Goal: Information Seeking & Learning: Learn about a topic

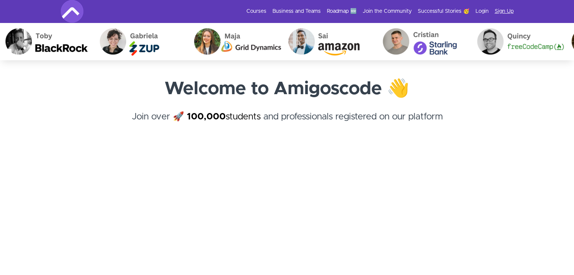
click at [512, 10] on link "Sign Up" at bounding box center [504, 12] width 19 height 8
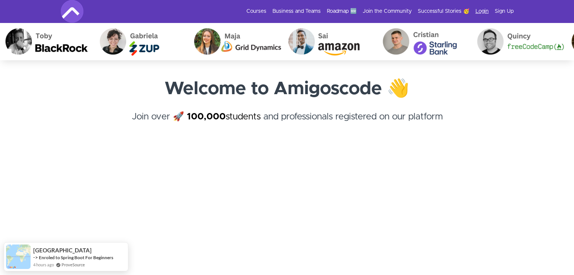
click at [483, 13] on link "Login" at bounding box center [482, 12] width 13 height 8
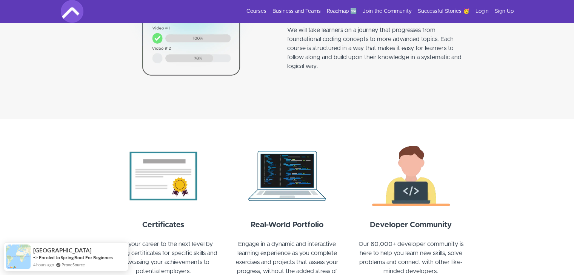
scroll to position [716, 0]
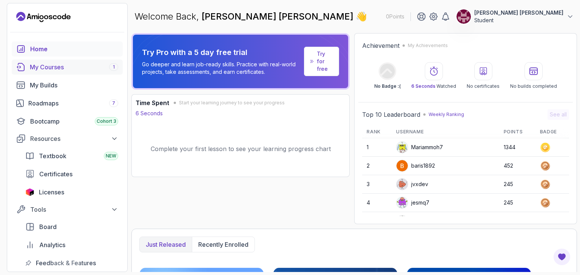
click at [72, 64] on div "My Courses 1" at bounding box center [74, 67] width 88 height 9
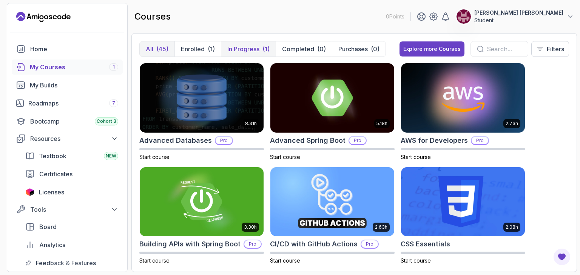
click at [243, 47] on p "In Progress" at bounding box center [243, 49] width 32 height 9
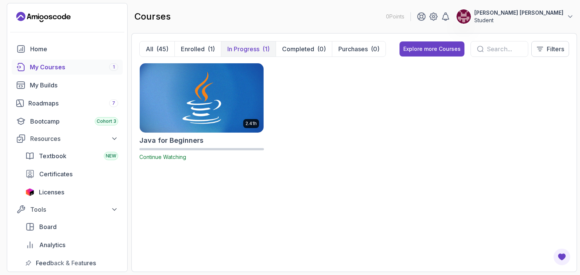
click at [188, 74] on img at bounding box center [202, 98] width 130 height 73
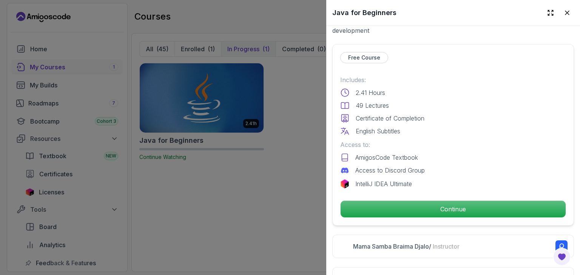
scroll to position [168, 0]
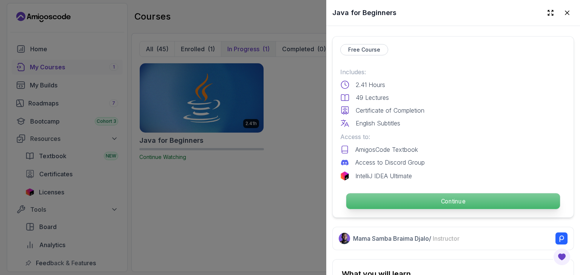
click at [409, 201] on p "Continue" at bounding box center [453, 202] width 214 height 16
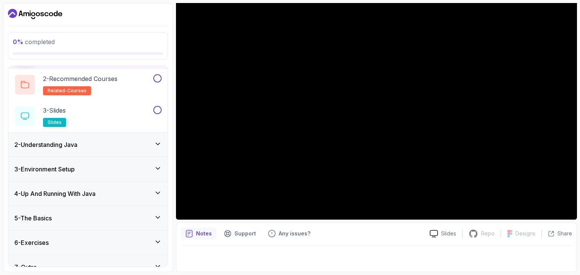
scroll to position [64, 0]
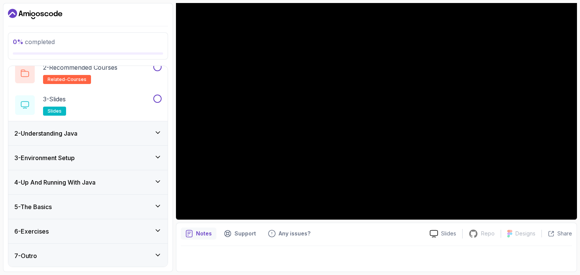
click at [160, 254] on icon at bounding box center [158, 256] width 8 height 8
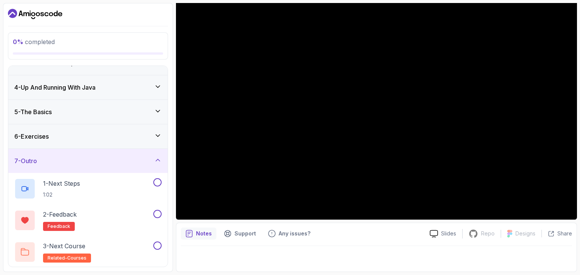
click at [159, 160] on icon at bounding box center [158, 161] width 8 height 8
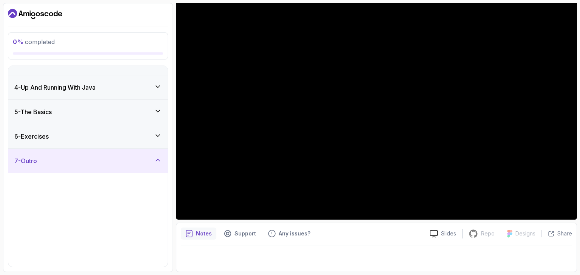
scroll to position [0, 0]
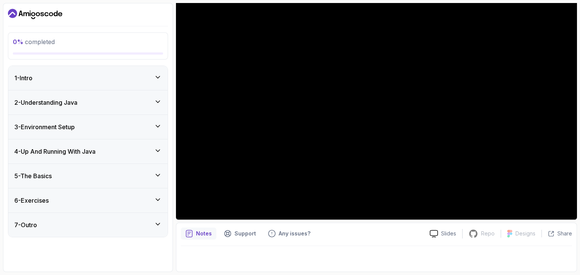
click at [159, 151] on icon at bounding box center [158, 151] width 8 height 8
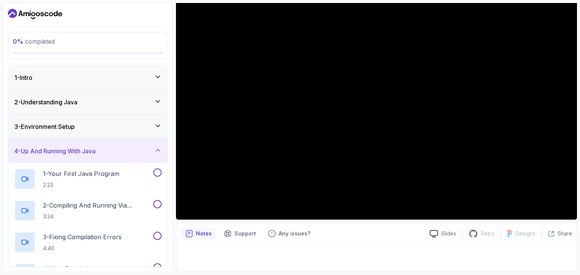
click at [159, 151] on icon at bounding box center [158, 151] width 4 height 2
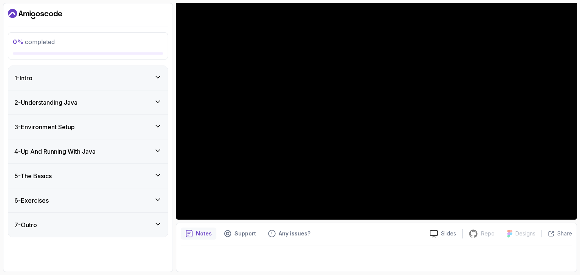
click at [159, 172] on icon at bounding box center [158, 176] width 8 height 8
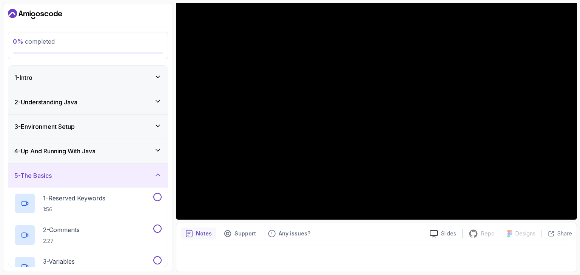
click at [159, 172] on icon at bounding box center [158, 175] width 8 height 8
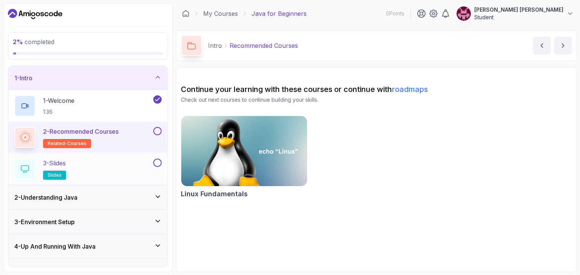
click at [155, 163] on button at bounding box center [157, 163] width 8 height 8
click at [156, 133] on button at bounding box center [157, 131] width 8 height 8
click at [57, 160] on p "3 - Slides" at bounding box center [54, 163] width 23 height 9
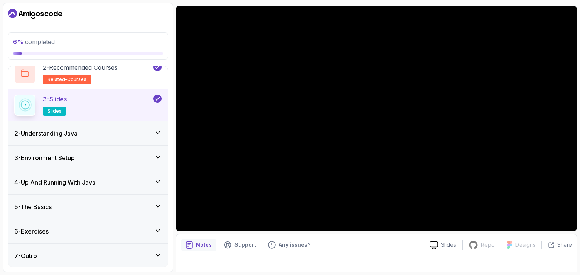
scroll to position [72, 0]
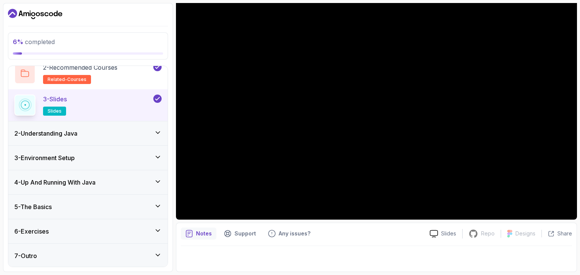
click at [156, 132] on icon at bounding box center [158, 133] width 4 height 2
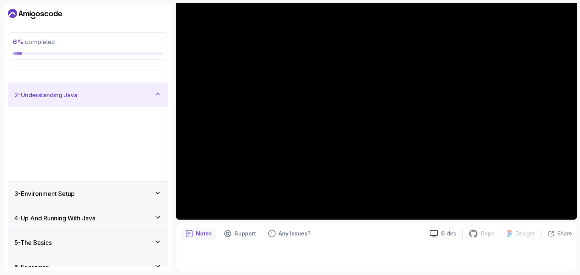
scroll to position [0, 0]
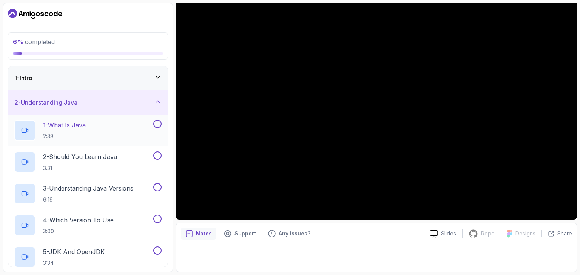
click at [74, 141] on div "1 - What Is Java 2:38" at bounding box center [87, 131] width 159 height 32
click at [71, 125] on p "1 - What Is Java" at bounding box center [64, 125] width 43 height 9
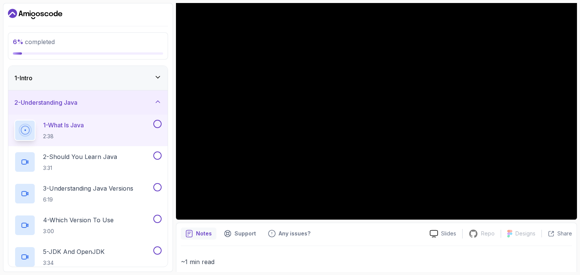
click at [157, 125] on button at bounding box center [157, 124] width 8 height 8
click at [159, 153] on button at bounding box center [157, 156] width 8 height 8
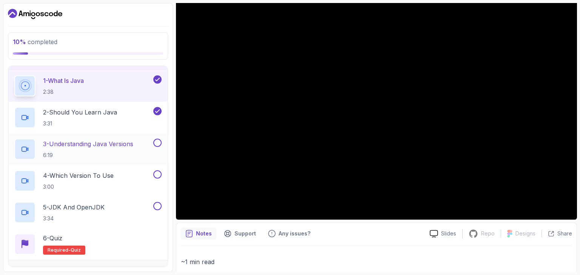
scroll to position [77, 0]
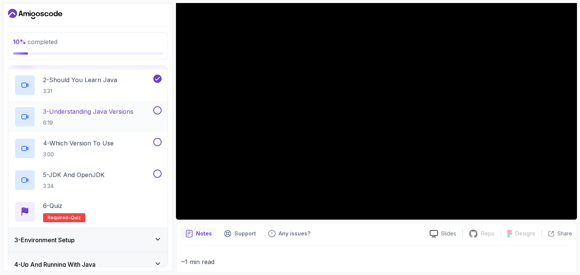
click at [157, 112] on button at bounding box center [157, 110] width 8 height 8
click at [158, 142] on button at bounding box center [157, 142] width 8 height 8
click at [157, 172] on button at bounding box center [157, 174] width 8 height 8
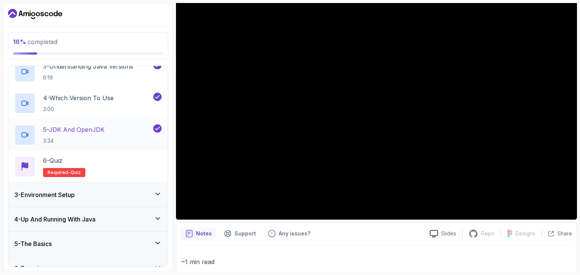
scroll to position [138, 0]
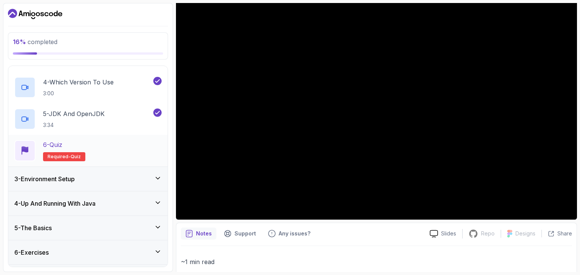
click at [75, 154] on span "quiz" at bounding box center [76, 157] width 10 height 6
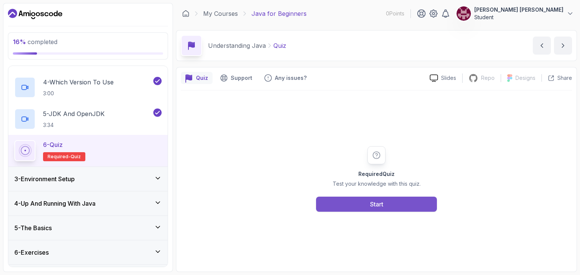
click at [328, 206] on button "Start" at bounding box center [376, 204] width 121 height 15
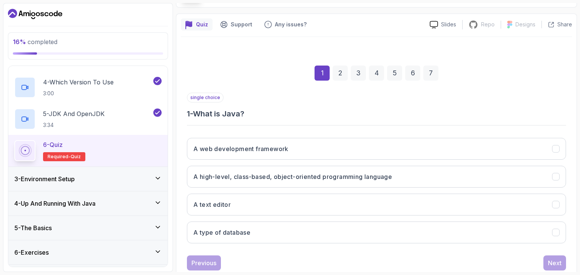
scroll to position [68, 0]
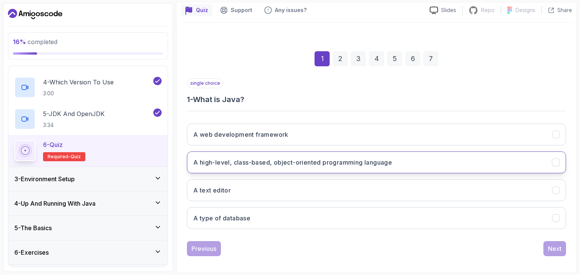
click at [323, 163] on h3 "A high-level, class-based, object-oriented programming language" at bounding box center [292, 162] width 199 height 9
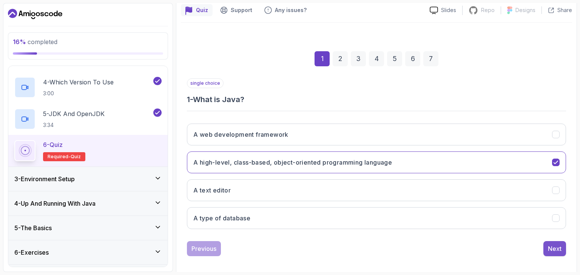
click at [547, 246] on button "Next" at bounding box center [554, 249] width 23 height 15
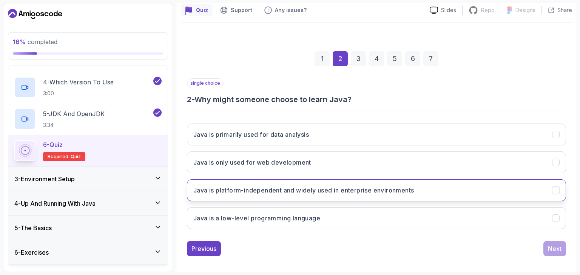
click at [426, 189] on button "Java is platform-independent and widely used in enterprise environments" at bounding box center [376, 191] width 379 height 22
click at [549, 249] on div "Next" at bounding box center [555, 249] width 14 height 9
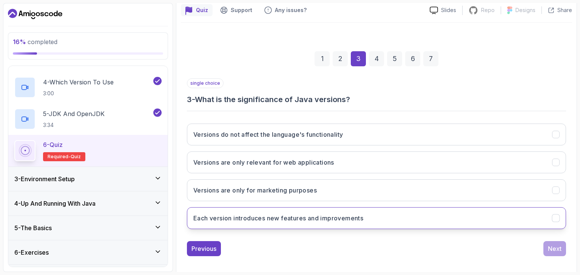
click at [471, 220] on button "Each version introduces new features and improvements" at bounding box center [376, 219] width 379 height 22
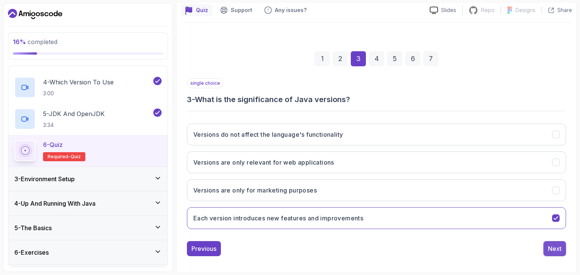
click at [557, 246] on div "Next" at bounding box center [555, 249] width 14 height 9
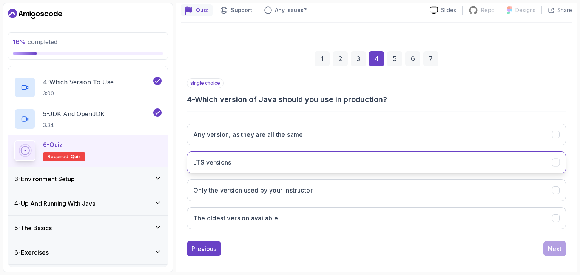
click at [385, 162] on button "LTS versions" at bounding box center [376, 163] width 379 height 22
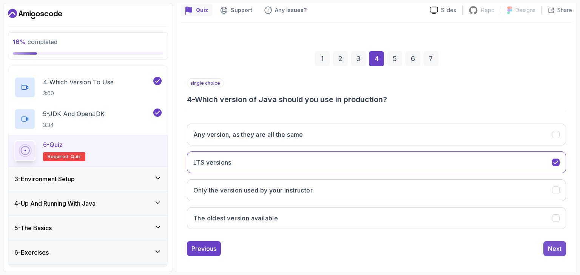
click at [560, 249] on div "Next" at bounding box center [555, 249] width 14 height 9
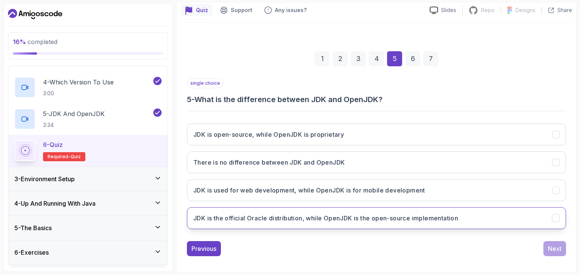
click at [509, 216] on button "JDK is the official Oracle distribution, while OpenJDK is the open-source imple…" at bounding box center [376, 219] width 379 height 22
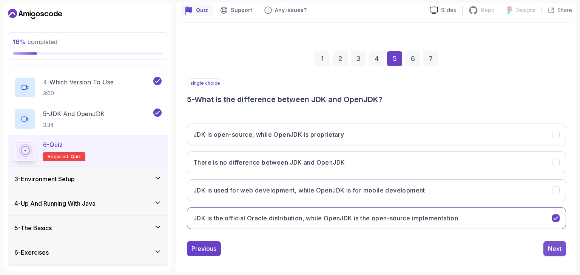
click at [559, 254] on button "Next" at bounding box center [554, 249] width 23 height 15
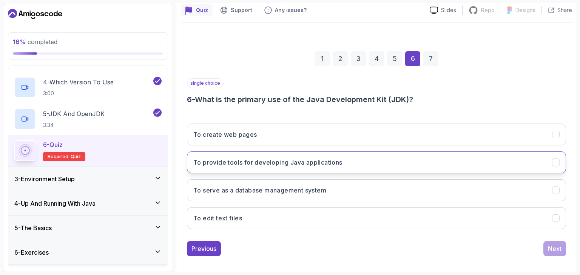
click at [405, 154] on button "To provide tools for developing Java applications" at bounding box center [376, 163] width 379 height 22
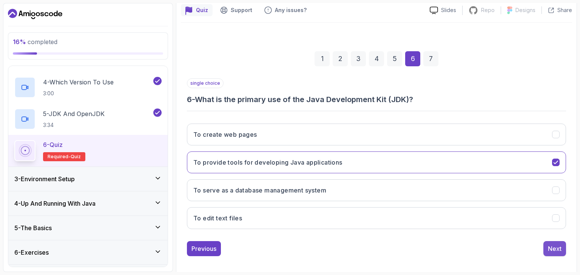
click at [551, 250] on div "Next" at bounding box center [555, 249] width 14 height 9
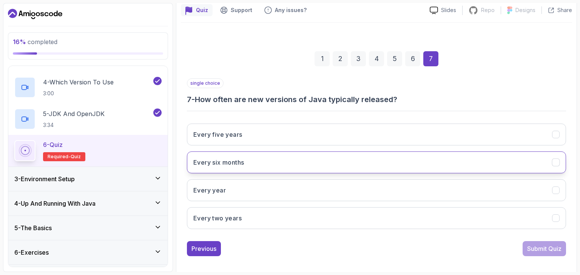
click at [365, 162] on button "Every six months" at bounding box center [376, 163] width 379 height 22
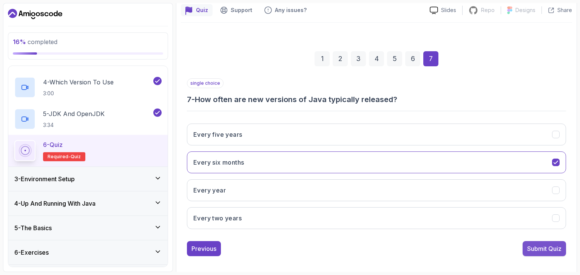
click at [539, 248] on div "Submit Quiz" at bounding box center [544, 249] width 34 height 9
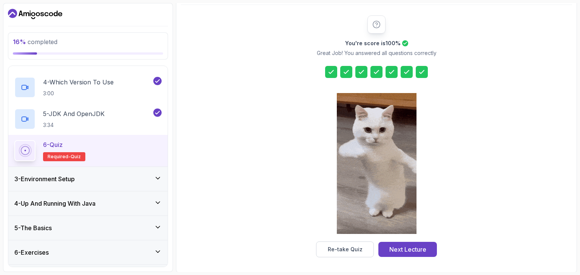
scroll to position [86, 0]
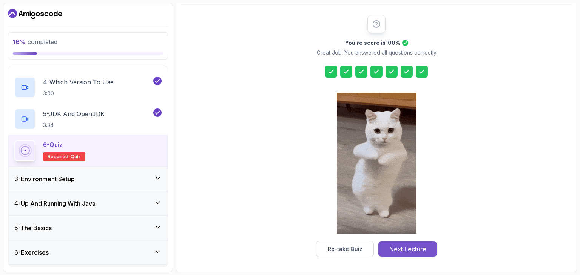
click at [420, 251] on div "Next Lecture" at bounding box center [407, 249] width 37 height 9
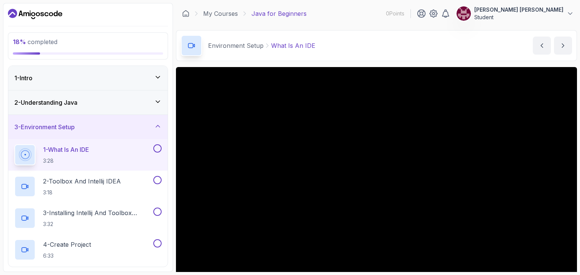
click at [158, 148] on button at bounding box center [157, 149] width 8 height 8
click at [158, 183] on button at bounding box center [157, 180] width 8 height 8
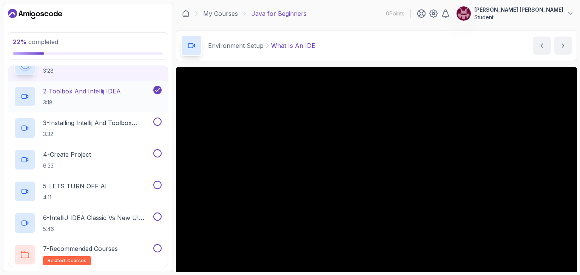
scroll to position [111, 0]
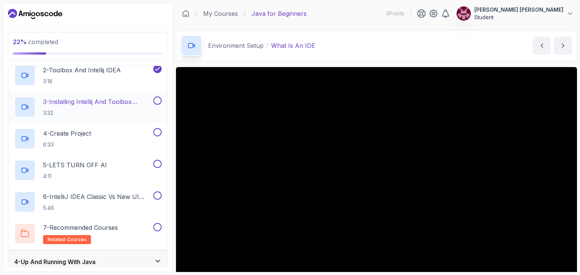
click at [159, 99] on button at bounding box center [157, 101] width 8 height 8
click at [159, 131] on button at bounding box center [157, 132] width 8 height 8
click at [160, 164] on button at bounding box center [157, 164] width 8 height 8
click at [159, 197] on button at bounding box center [157, 196] width 8 height 8
click at [159, 223] on button at bounding box center [157, 227] width 8 height 8
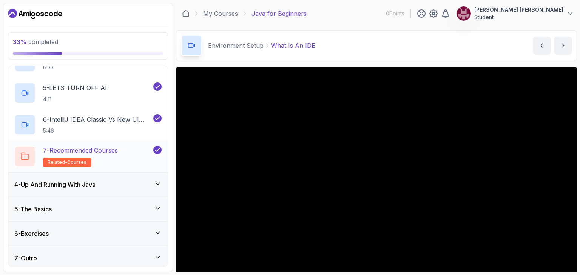
scroll to position [191, 0]
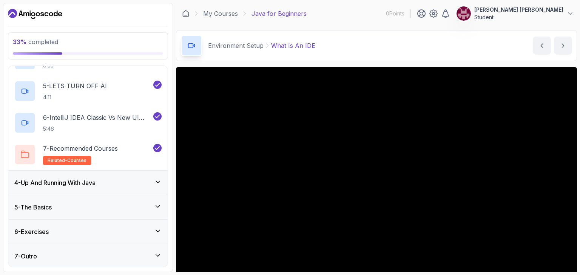
click at [153, 186] on div "4 - Up And Running With Java" at bounding box center [87, 183] width 147 height 9
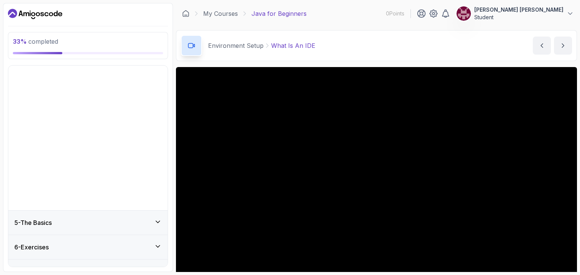
scroll to position [0, 0]
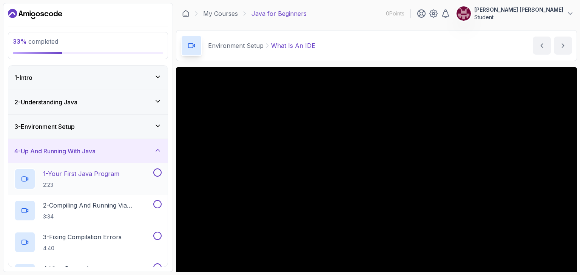
click at [156, 175] on button at bounding box center [157, 173] width 8 height 8
click at [159, 203] on button at bounding box center [157, 204] width 8 height 8
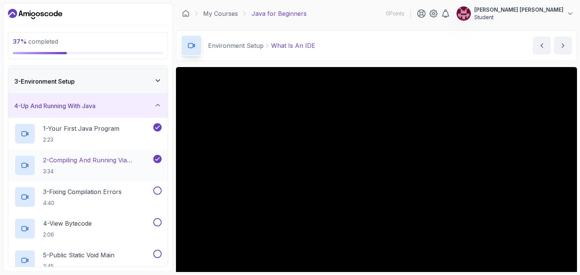
scroll to position [46, 0]
click at [157, 192] on button at bounding box center [157, 190] width 8 height 8
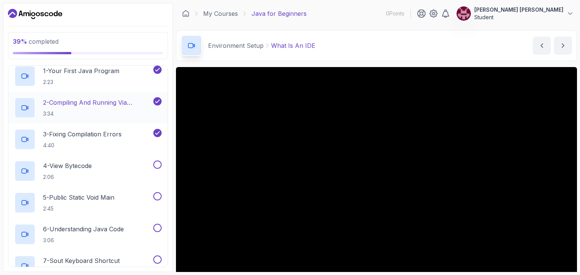
scroll to position [100, 0]
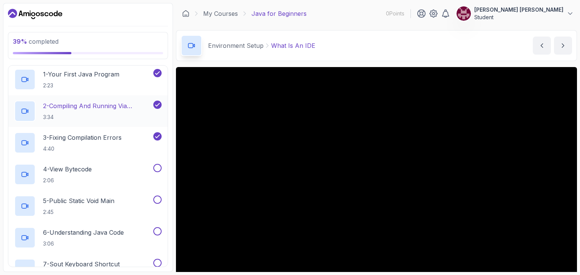
click at [109, 91] on div "1 - Your First Java Program 2:23" at bounding box center [87, 80] width 159 height 32
click at [70, 79] on h2 "1 - Your First Java Program 2:23" at bounding box center [81, 80] width 76 height 20
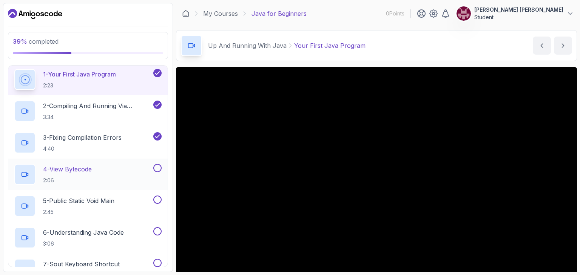
click at [160, 171] on button at bounding box center [157, 168] width 8 height 8
click at [160, 200] on button at bounding box center [157, 200] width 8 height 8
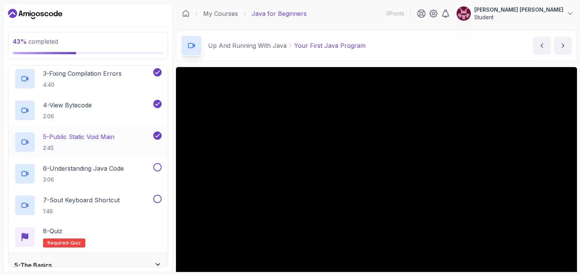
scroll to position [173, 0]
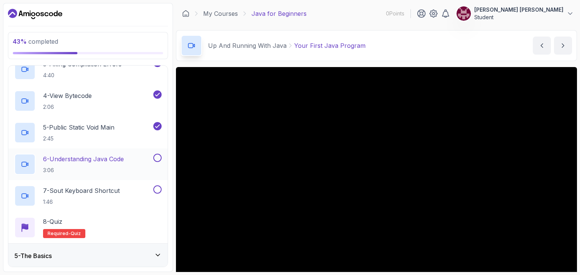
click at [155, 159] on button at bounding box center [157, 158] width 8 height 8
click at [159, 191] on button at bounding box center [157, 190] width 8 height 8
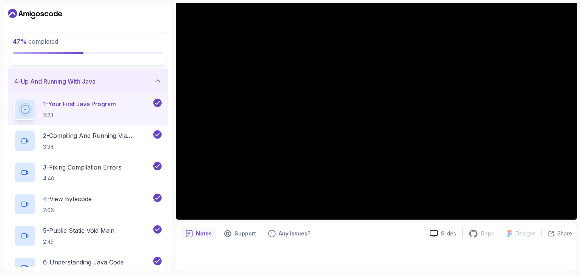
scroll to position [22, 0]
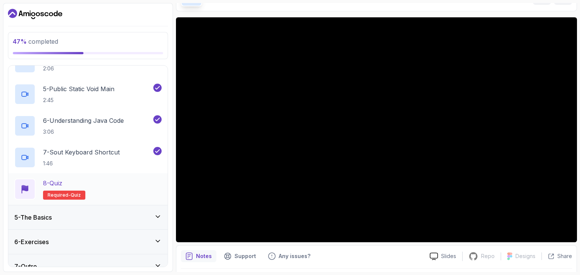
scroll to position [223, 0]
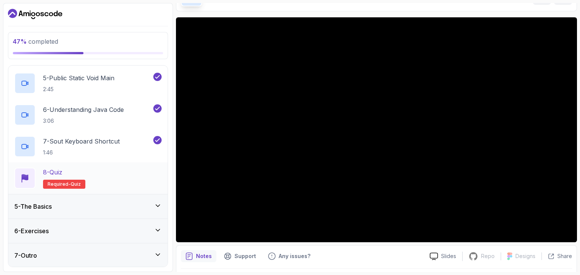
click at [74, 184] on span "quiz" at bounding box center [76, 185] width 10 height 6
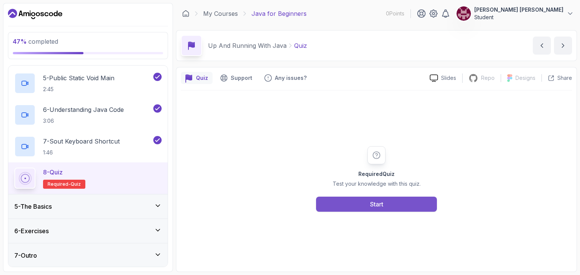
click at [336, 200] on button "Start" at bounding box center [376, 204] width 121 height 15
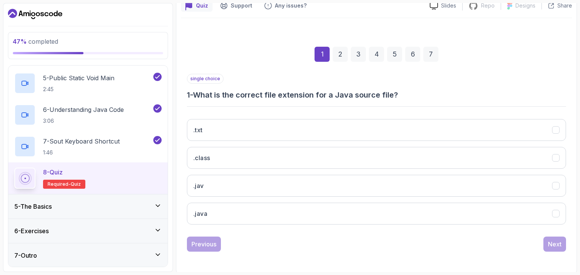
scroll to position [72, 0]
click at [332, 212] on button ".java" at bounding box center [376, 214] width 379 height 22
click at [553, 243] on div "Next" at bounding box center [555, 244] width 14 height 9
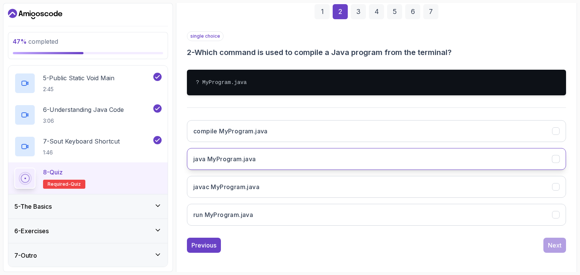
scroll to position [116, 0]
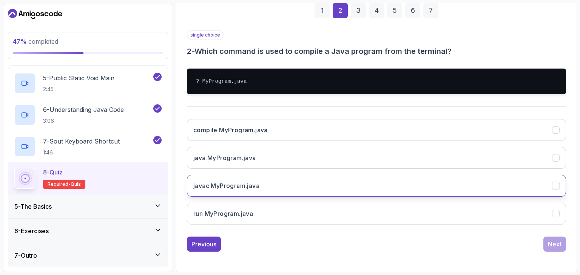
click at [454, 188] on button "javac MyProgram.java" at bounding box center [376, 186] width 379 height 22
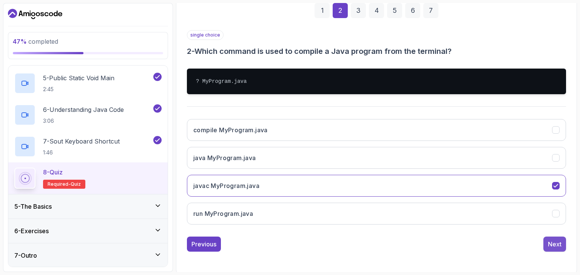
click at [555, 243] on div "Next" at bounding box center [555, 244] width 14 height 9
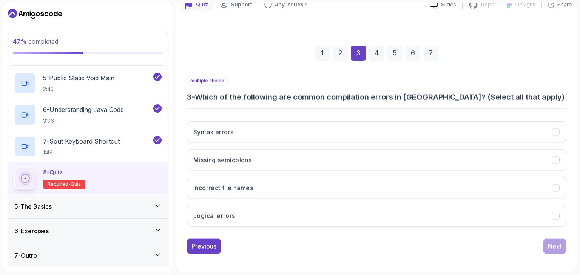
scroll to position [72, 0]
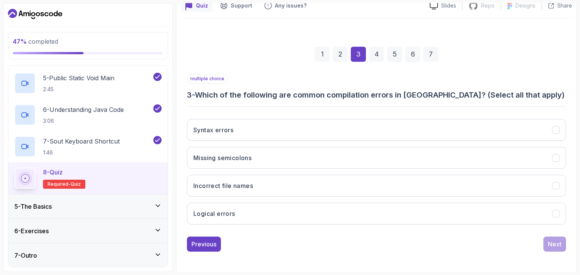
click at [411, 117] on div "Syntax errors Missing semicolons Incorrect file names Logical errors" at bounding box center [376, 172] width 379 height 118
click at [411, 125] on button "Syntax errors" at bounding box center [376, 130] width 379 height 22
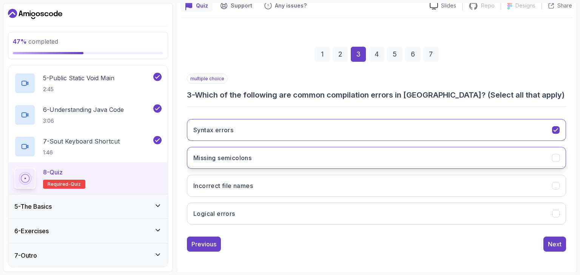
click at [413, 157] on button "Missing semicolons" at bounding box center [376, 158] width 379 height 22
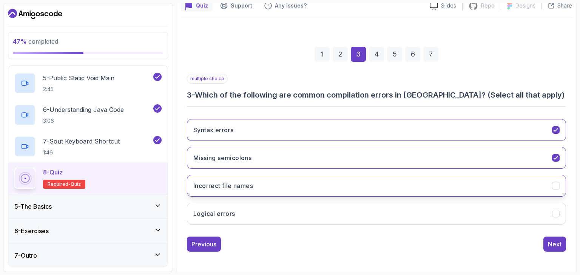
click at [417, 188] on button "Incorrect file names" at bounding box center [376, 186] width 379 height 22
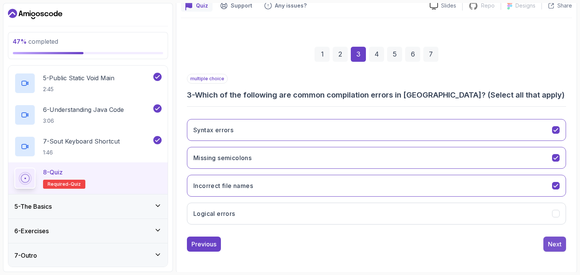
click at [549, 246] on div "Next" at bounding box center [555, 244] width 14 height 9
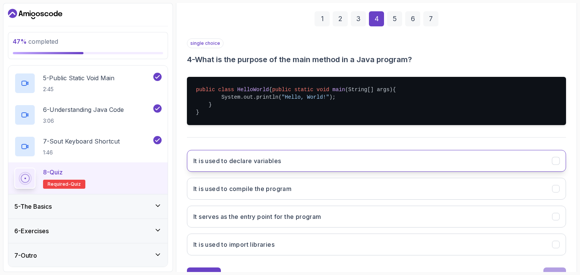
scroll to position [118, 0]
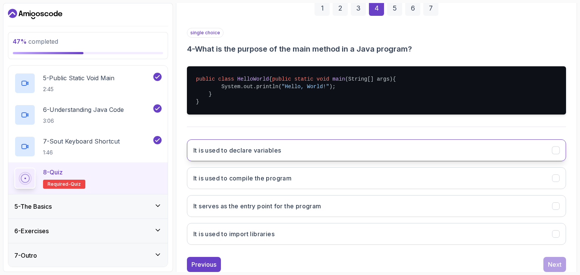
click at [441, 212] on button "It serves as the entry point for the program" at bounding box center [376, 206] width 379 height 22
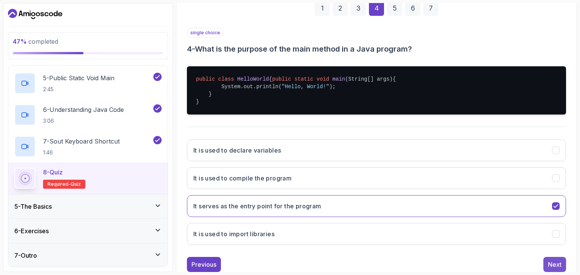
click at [554, 266] on button "Next" at bounding box center [554, 264] width 23 height 15
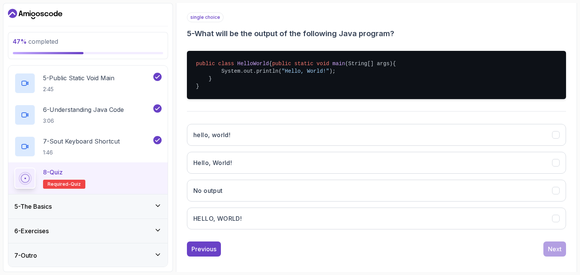
scroll to position [135, 0]
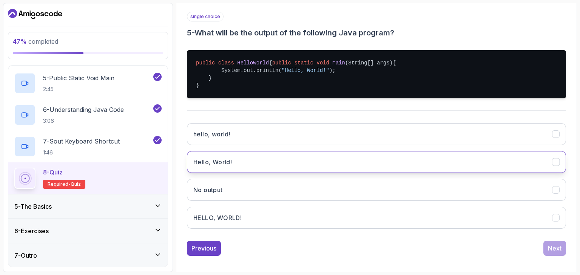
click at [342, 168] on button "Hello, World!" at bounding box center [376, 162] width 379 height 22
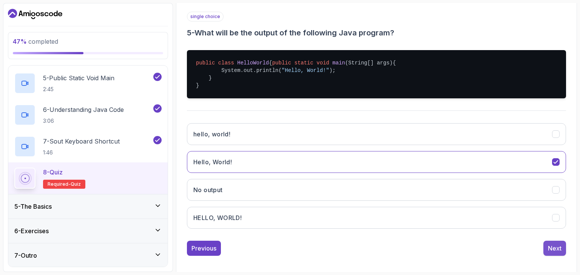
click at [553, 251] on div "Next" at bounding box center [555, 248] width 14 height 9
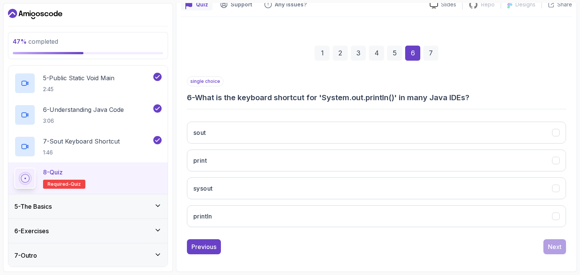
scroll to position [72, 0]
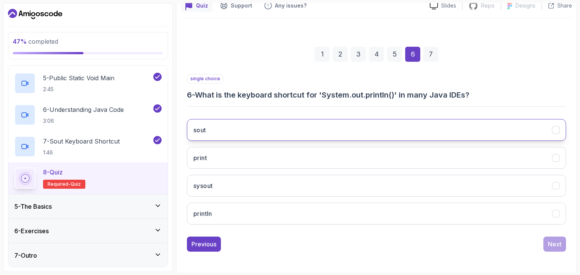
click at [432, 132] on button "sout" at bounding box center [376, 130] width 379 height 22
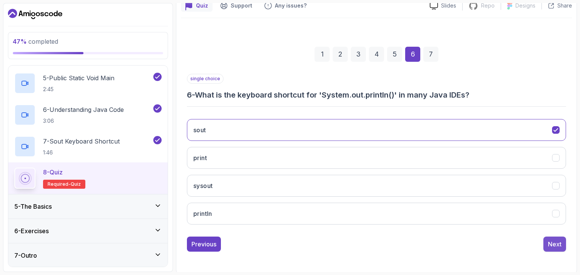
click at [554, 245] on div "Next" at bounding box center [555, 244] width 14 height 9
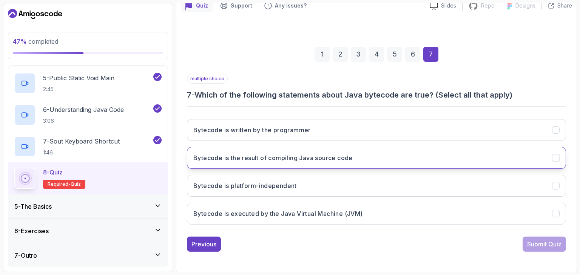
click at [453, 164] on button "Bytecode is the result of compiling Java source code" at bounding box center [376, 158] width 379 height 22
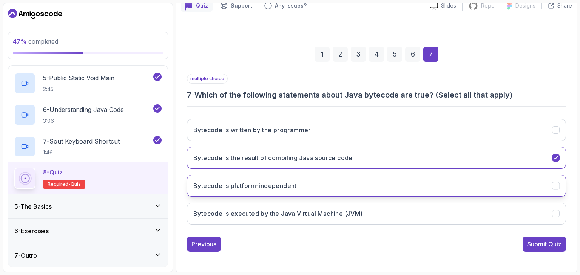
click at [458, 190] on button "Bytecode is platform-independent" at bounding box center [376, 186] width 379 height 22
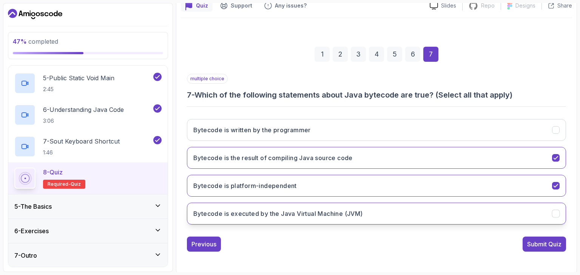
click at [468, 220] on button "Bytecode is executed by the Java Virtual Machine (JVM)" at bounding box center [376, 214] width 379 height 22
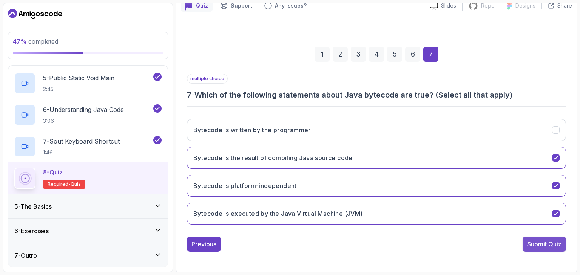
click at [543, 245] on div "Submit Quiz" at bounding box center [544, 244] width 34 height 9
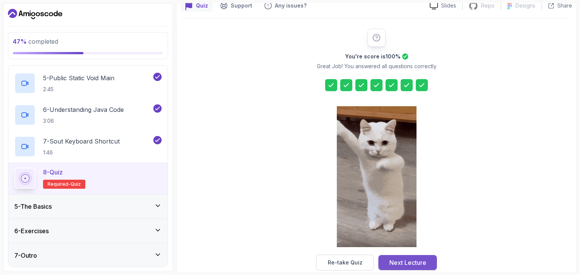
click at [426, 265] on button "Next Lecture" at bounding box center [407, 262] width 58 height 15
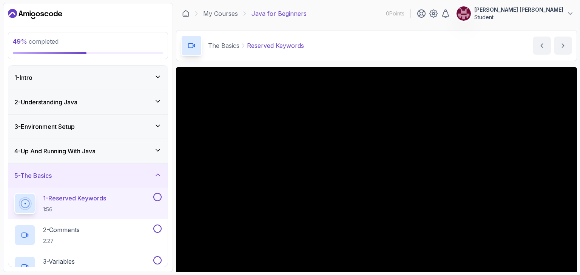
click at [163, 198] on div "1 - Reserved Keywords 1:56" at bounding box center [87, 204] width 159 height 32
click at [159, 198] on button at bounding box center [157, 197] width 8 height 8
click at [159, 226] on button at bounding box center [157, 229] width 8 height 8
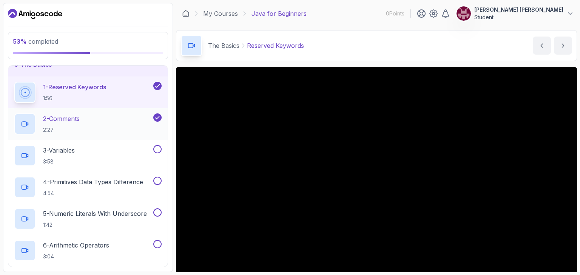
scroll to position [118, 0]
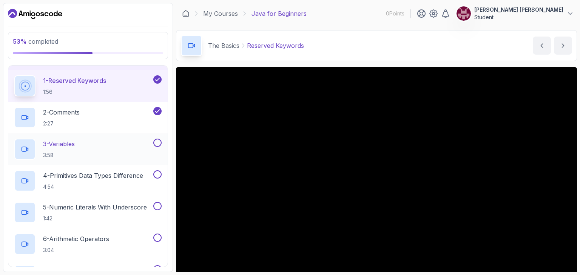
click at [155, 142] on button at bounding box center [157, 143] width 8 height 8
click at [157, 174] on button at bounding box center [157, 175] width 8 height 8
click at [156, 200] on div "5 - Numeric Literals With Underscore 1:42" at bounding box center [87, 213] width 159 height 32
click at [158, 204] on button at bounding box center [157, 206] width 8 height 8
click at [160, 236] on button at bounding box center [157, 238] width 8 height 8
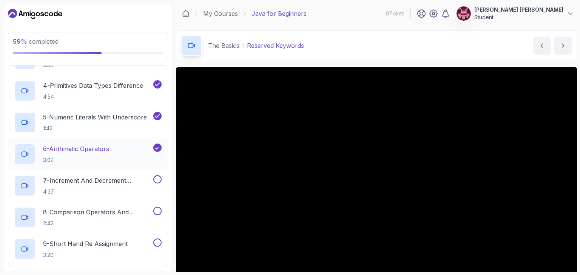
scroll to position [213, 0]
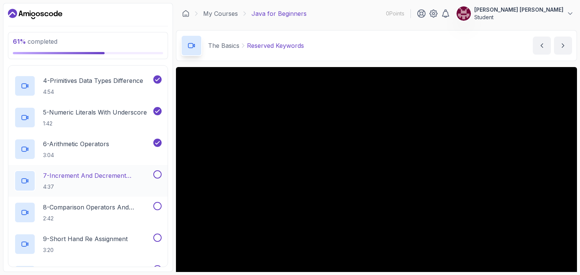
click at [154, 174] on button at bounding box center [157, 175] width 8 height 8
click at [159, 207] on button at bounding box center [157, 206] width 8 height 8
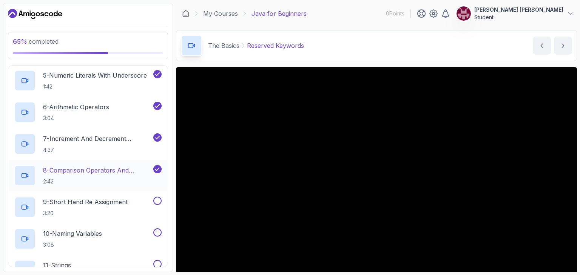
scroll to position [264, 0]
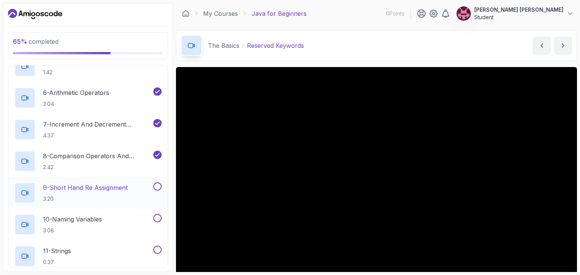
click at [156, 187] on button at bounding box center [157, 187] width 8 height 8
click at [159, 219] on button at bounding box center [157, 218] width 8 height 8
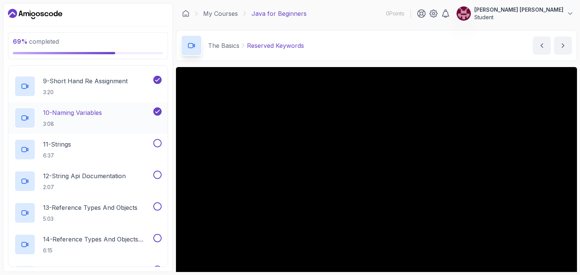
scroll to position [373, 0]
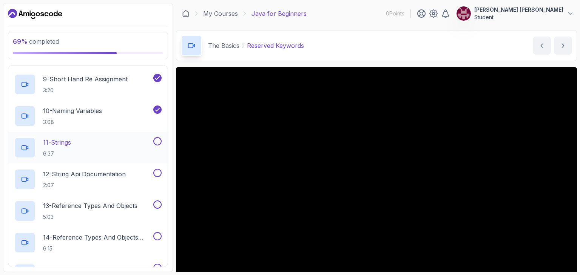
click at [156, 141] on button at bounding box center [157, 141] width 8 height 8
click at [68, 144] on p "11 - Strings" at bounding box center [57, 142] width 28 height 9
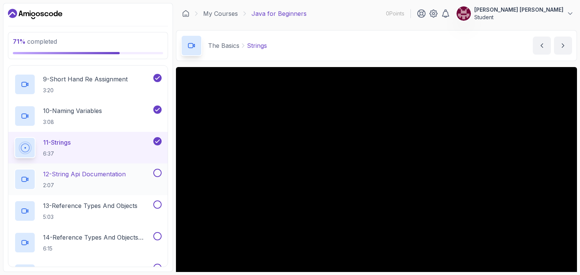
click at [159, 172] on button at bounding box center [157, 173] width 8 height 8
click at [159, 208] on button "13 - Reference Types And Objects 5:03" at bounding box center [87, 211] width 147 height 21
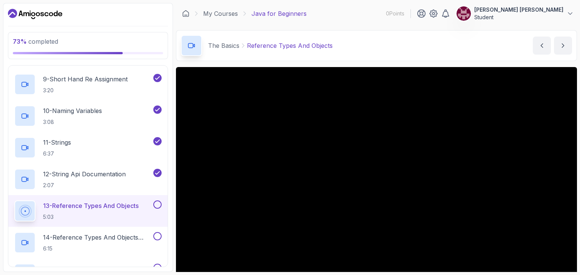
click at [159, 204] on button at bounding box center [157, 205] width 8 height 8
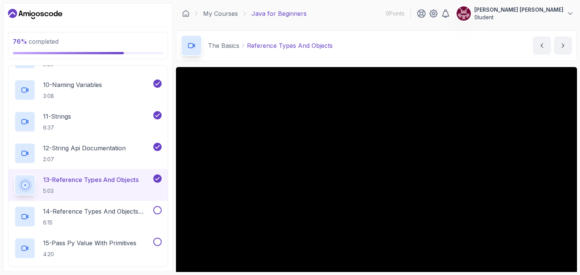
scroll to position [400, 0]
click at [159, 207] on button at bounding box center [157, 209] width 8 height 8
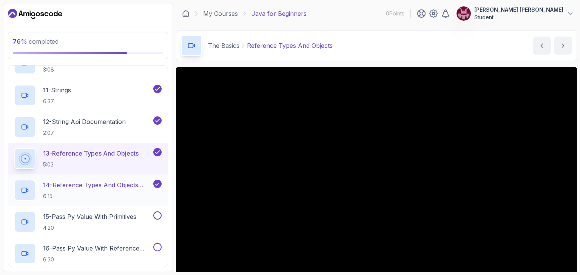
scroll to position [497, 0]
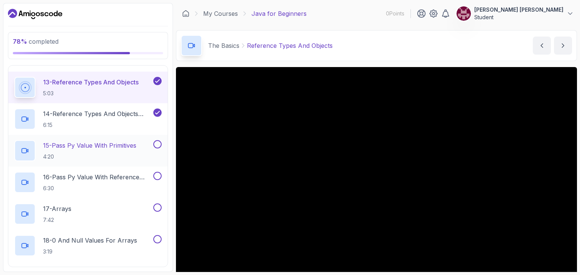
click at [157, 143] on button at bounding box center [157, 144] width 8 height 8
click at [160, 174] on button at bounding box center [157, 176] width 8 height 8
click at [159, 209] on button at bounding box center [157, 208] width 8 height 8
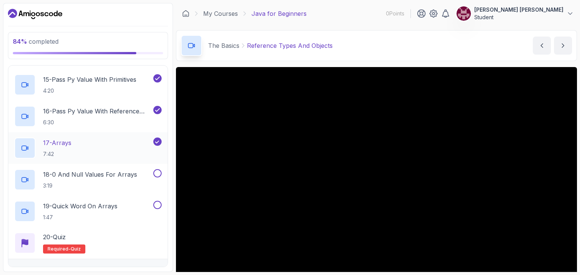
scroll to position [590, 0]
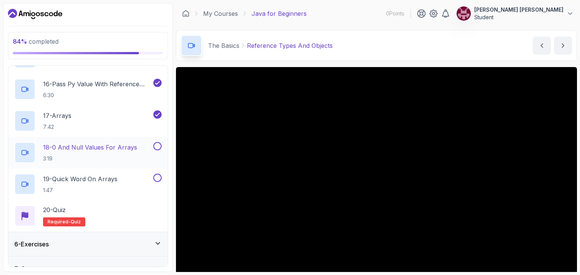
click at [155, 147] on button at bounding box center [157, 146] width 8 height 8
click at [159, 179] on button at bounding box center [157, 178] width 8 height 8
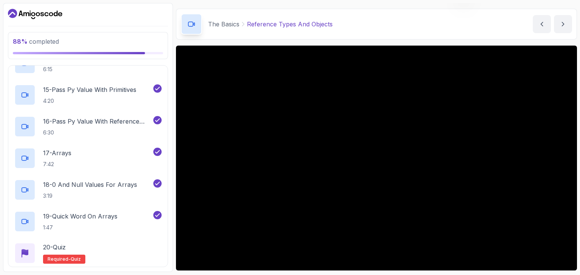
scroll to position [72, 0]
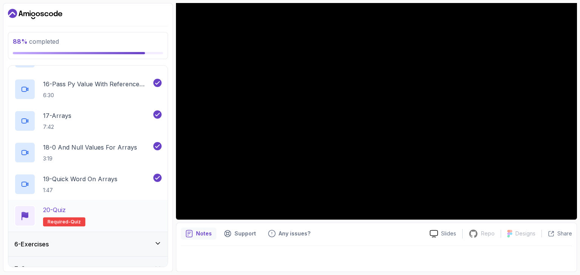
click at [67, 223] on span "Required-" at bounding box center [59, 222] width 23 height 6
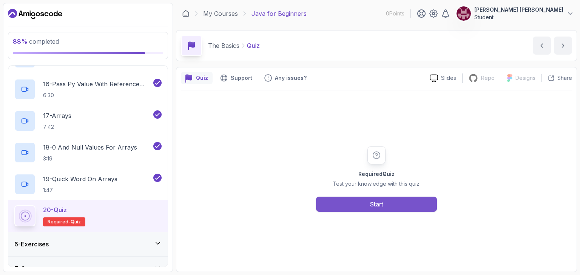
click at [347, 206] on button "Start" at bounding box center [376, 204] width 121 height 15
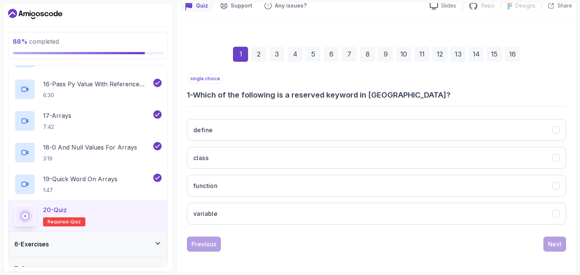
scroll to position [72, 0]
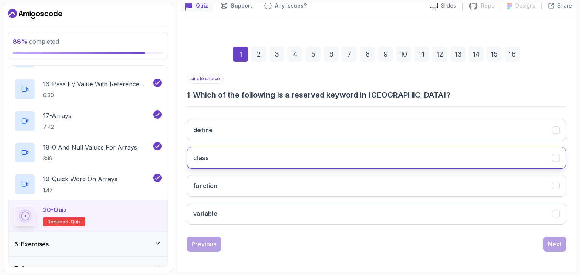
click at [346, 160] on button "class" at bounding box center [376, 158] width 379 height 22
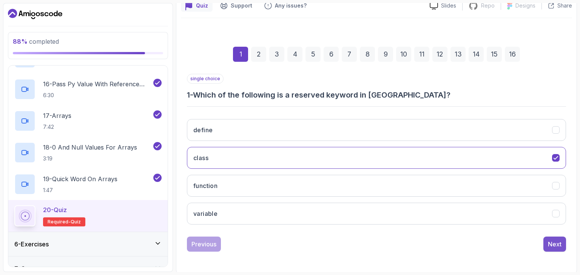
click at [556, 242] on div "Next" at bounding box center [555, 244] width 14 height 9
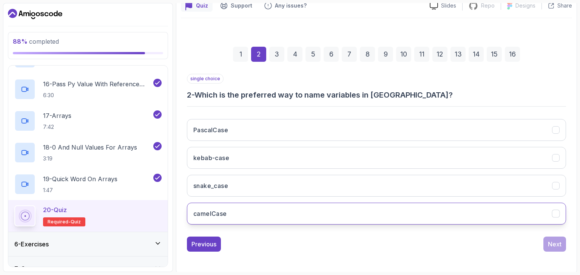
click at [439, 211] on button "camelCase" at bounding box center [376, 214] width 379 height 22
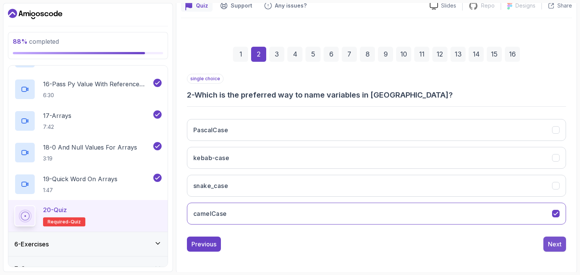
click at [556, 247] on div "Next" at bounding box center [555, 244] width 14 height 9
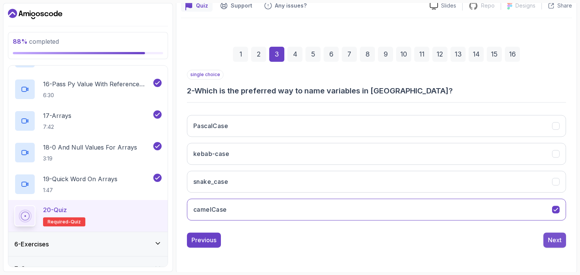
scroll to position [61, 0]
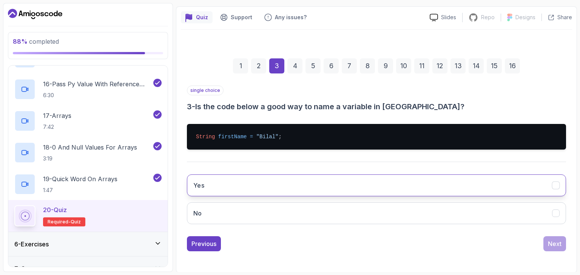
click at [488, 188] on button "Yes" at bounding box center [376, 186] width 379 height 22
click at [560, 246] on div "Next" at bounding box center [555, 244] width 14 height 9
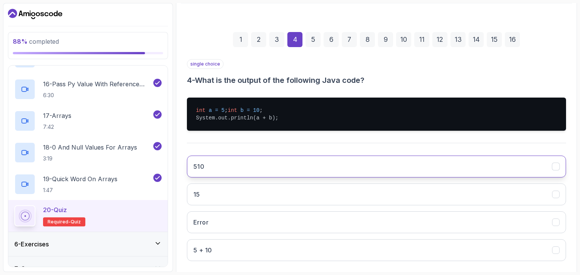
scroll to position [97, 0]
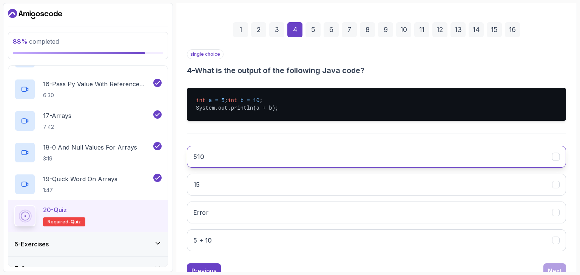
click at [459, 196] on button "15" at bounding box center [376, 185] width 379 height 22
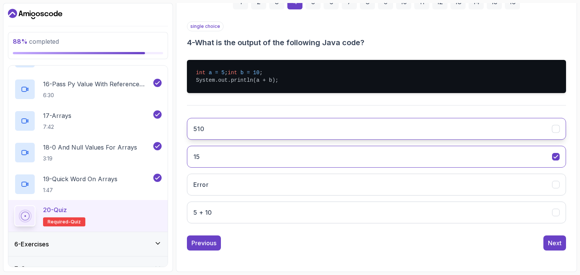
scroll to position [131, 0]
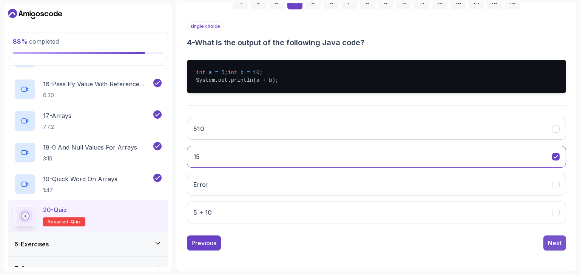
click at [558, 242] on div "Next" at bounding box center [555, 243] width 14 height 9
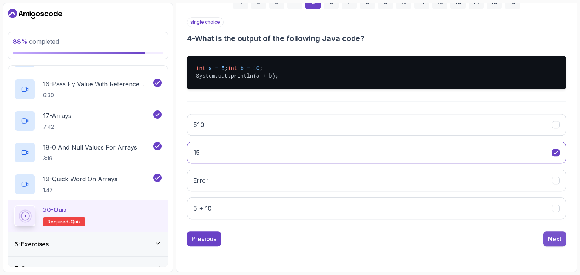
scroll to position [72, 0]
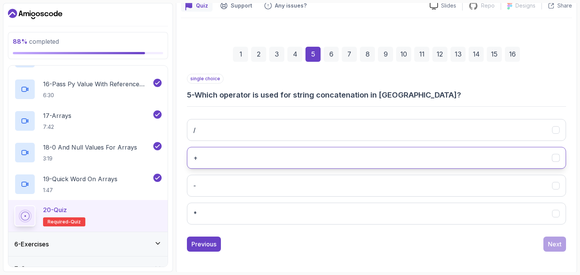
click at [499, 160] on button "+" at bounding box center [376, 158] width 379 height 22
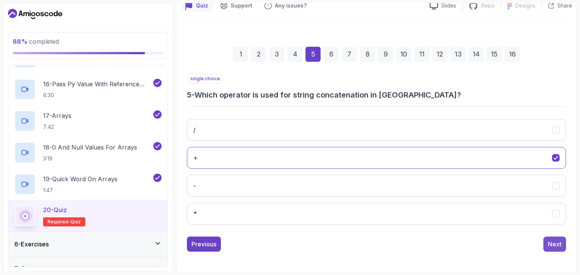
click at [551, 243] on div "Next" at bounding box center [555, 244] width 14 height 9
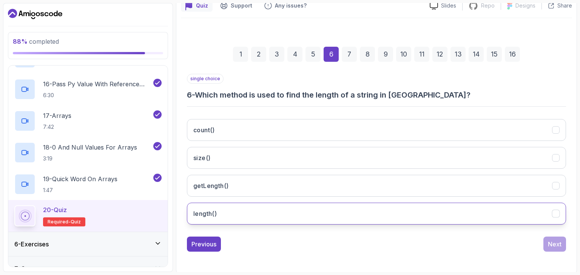
click at [506, 215] on button "length()" at bounding box center [376, 214] width 379 height 22
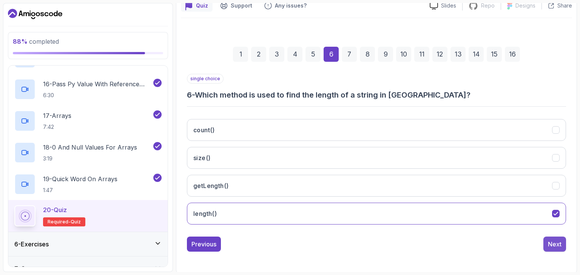
click at [548, 245] on div "Next" at bounding box center [555, 244] width 14 height 9
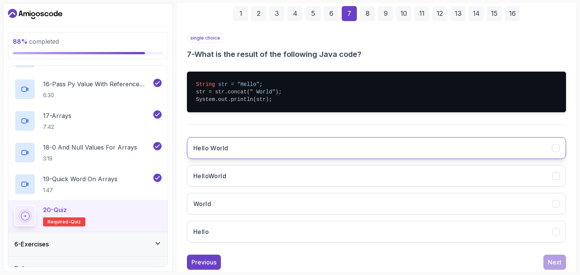
scroll to position [113, 0]
click at [472, 150] on button "Hello World" at bounding box center [376, 148] width 379 height 22
click at [557, 259] on div "Next" at bounding box center [555, 262] width 14 height 9
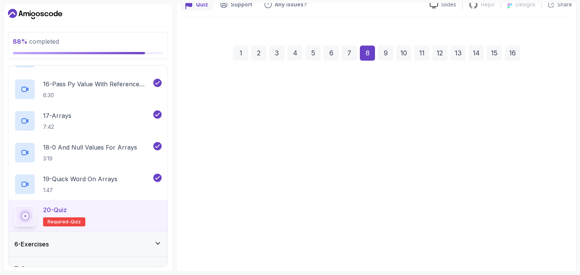
scroll to position [72, 0]
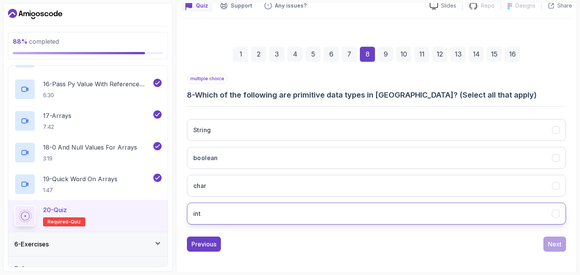
click at [514, 207] on button "int" at bounding box center [376, 214] width 379 height 22
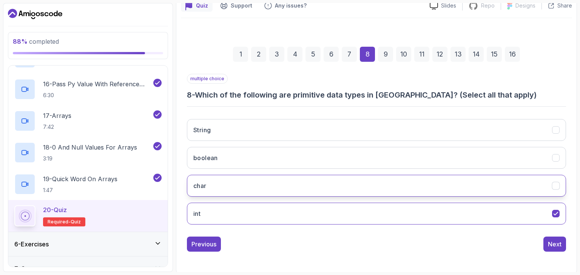
click at [508, 177] on button "char" at bounding box center [376, 186] width 379 height 22
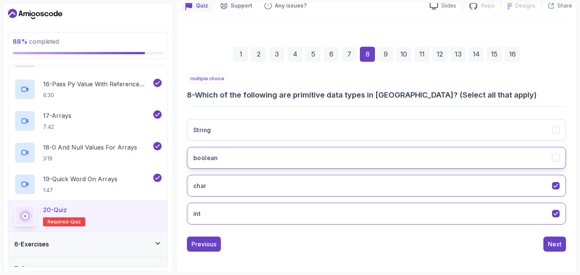
click at [506, 157] on button "boolean" at bounding box center [376, 158] width 379 height 22
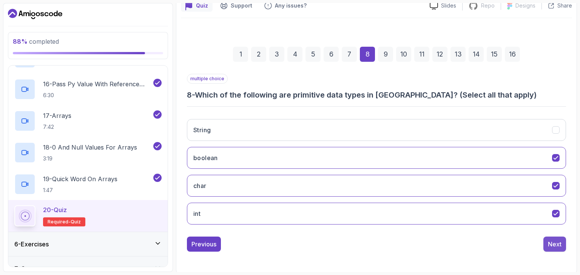
click at [556, 241] on div "Next" at bounding box center [555, 244] width 14 height 9
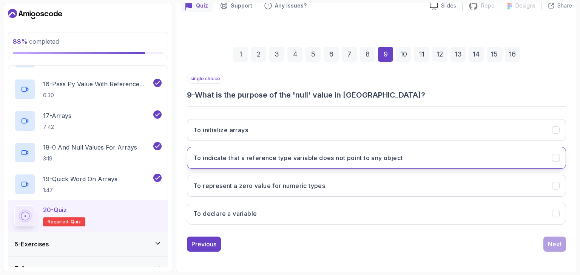
click at [517, 153] on button "To indicate that a reference type variable does not point to any object" at bounding box center [376, 158] width 379 height 22
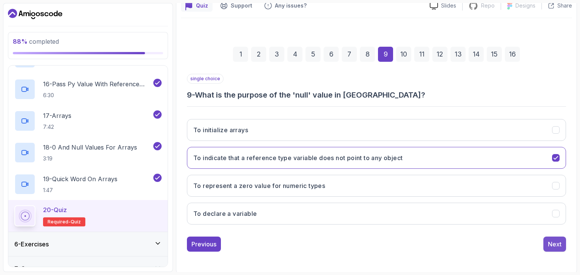
click at [555, 242] on div "Next" at bounding box center [555, 244] width 14 height 9
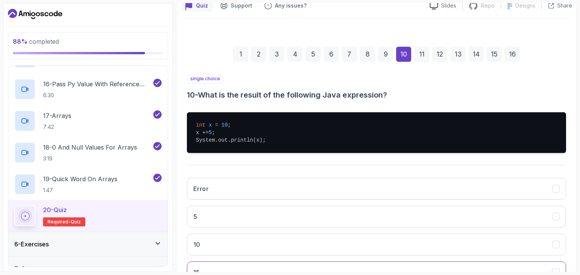
click at [491, 262] on button "15" at bounding box center [376, 273] width 379 height 22
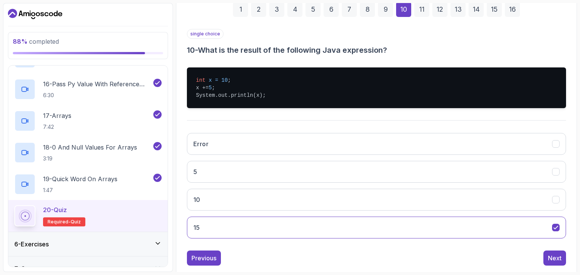
scroll to position [122, 0]
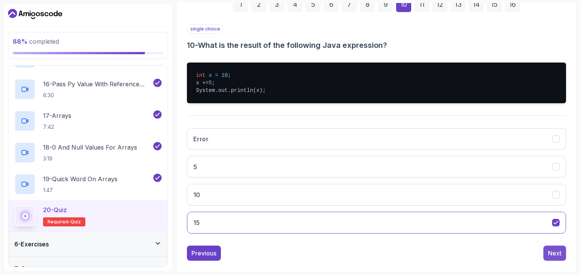
click at [543, 252] on button "Next" at bounding box center [554, 253] width 23 height 15
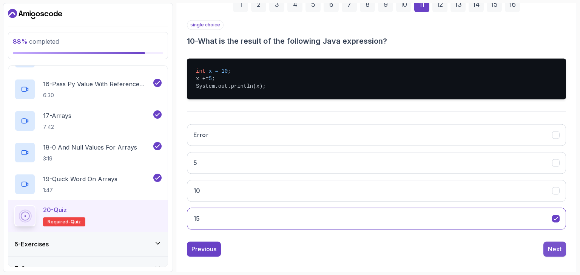
scroll to position [100, 0]
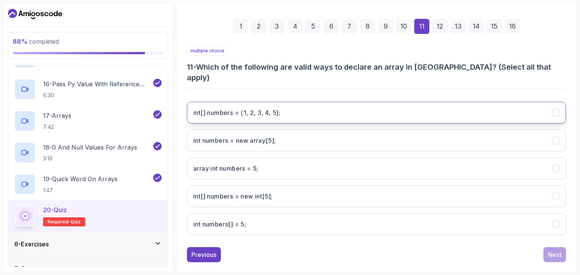
click at [468, 108] on 5};"] "int[] numbers = {1, 2, 3, 4, 5};" at bounding box center [376, 113] width 379 height 22
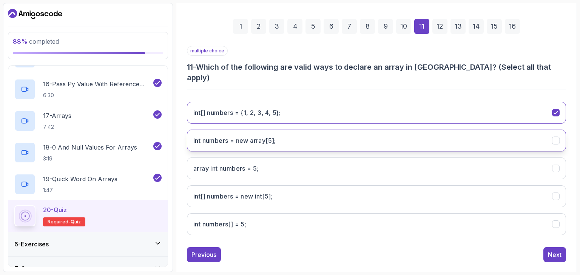
click at [470, 130] on button "int numbers = new array[5];" at bounding box center [376, 141] width 379 height 22
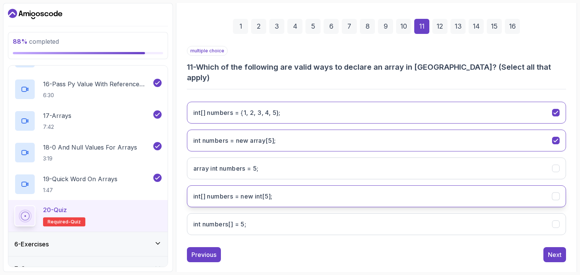
click at [473, 186] on int;"] "int[] numbers = new int[5];" at bounding box center [376, 197] width 379 height 22
click at [554, 251] on div "Next" at bounding box center [555, 255] width 14 height 9
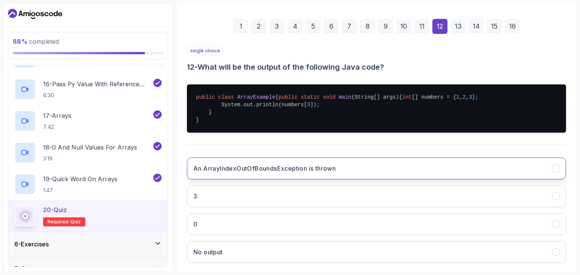
click at [510, 180] on button "An ArrayIndexOutOfBoundsException is thrown" at bounding box center [376, 169] width 379 height 22
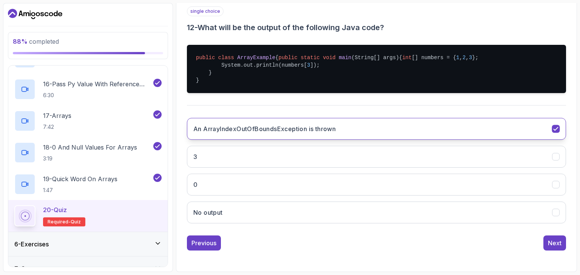
scroll to position [154, 0]
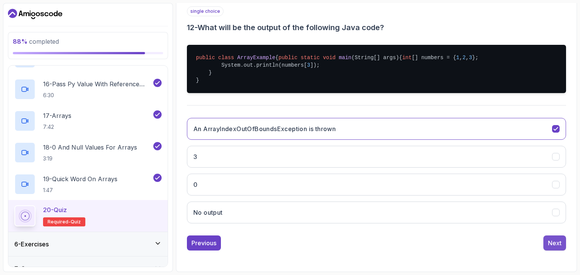
click at [557, 243] on div "Next" at bounding box center [555, 243] width 14 height 9
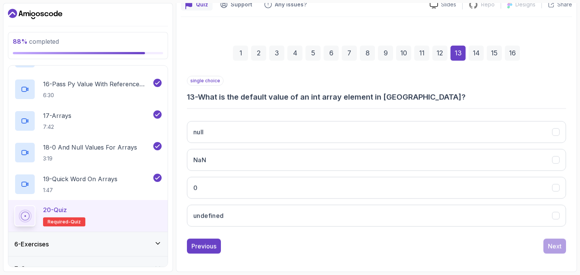
scroll to position [72, 0]
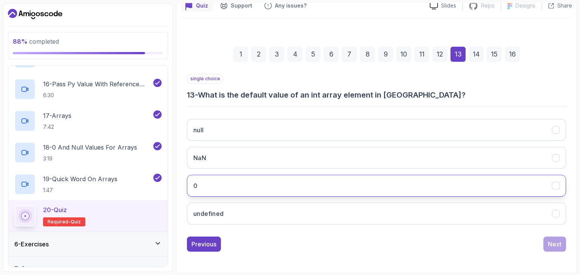
click at [483, 193] on button "0" at bounding box center [376, 186] width 379 height 22
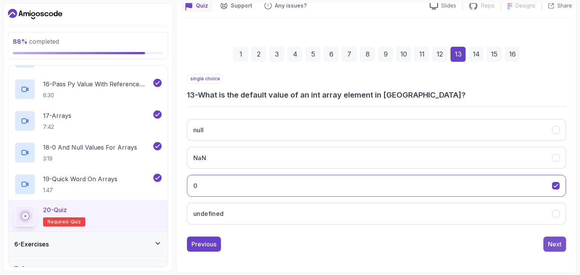
click at [554, 245] on div "Next" at bounding box center [555, 244] width 14 height 9
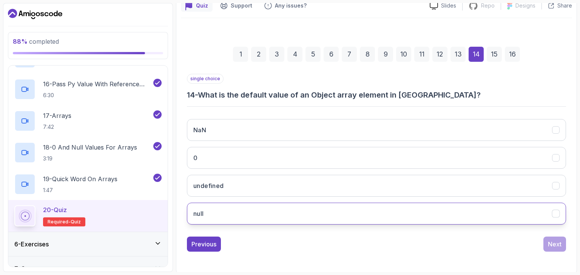
click at [529, 210] on button "null" at bounding box center [376, 214] width 379 height 22
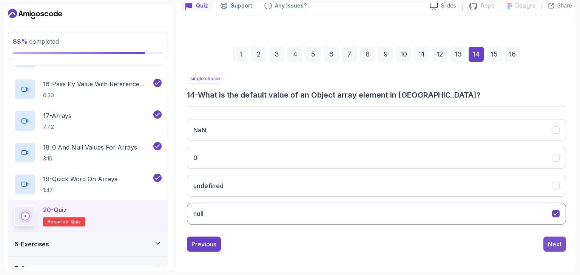
click at [560, 246] on div "Next" at bounding box center [555, 244] width 14 height 9
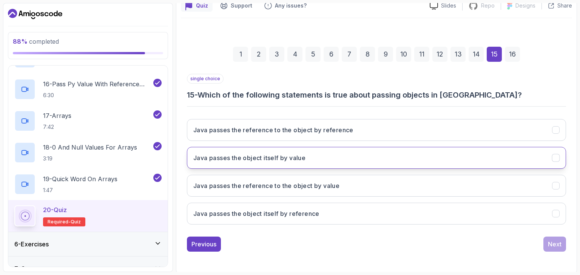
click at [516, 163] on button "Java passes the object itself by value" at bounding box center [376, 158] width 379 height 22
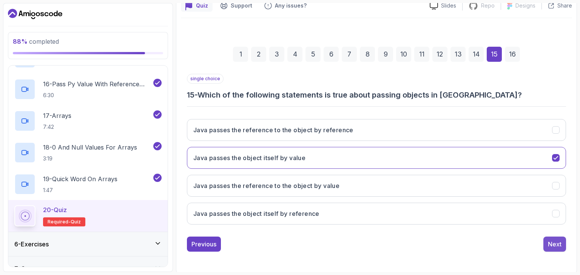
click at [558, 243] on div "Next" at bounding box center [555, 244] width 14 height 9
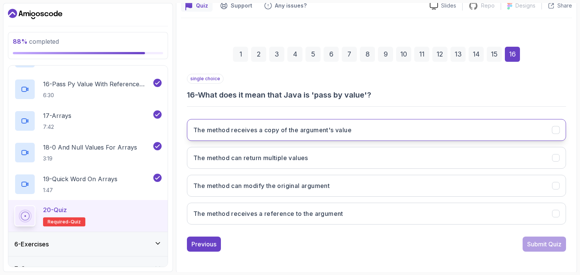
click at [516, 133] on button "The method receives a copy of the argument's value" at bounding box center [376, 130] width 379 height 22
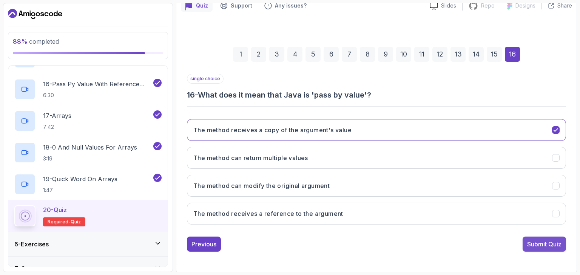
click at [537, 240] on div "Submit Quiz" at bounding box center [544, 244] width 34 height 9
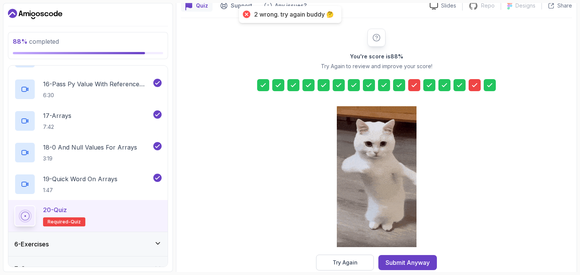
scroll to position [86, 0]
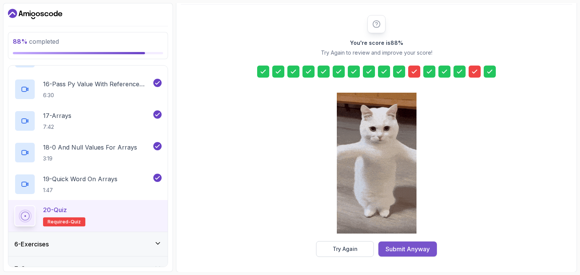
click at [419, 248] on div "Submit Anyway" at bounding box center [407, 249] width 44 height 9
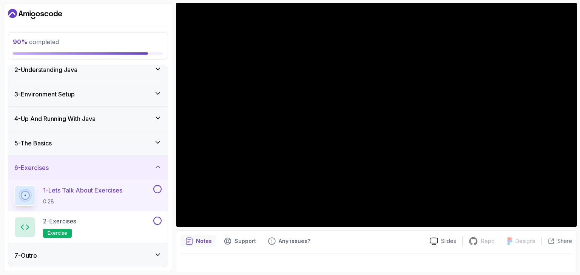
scroll to position [72, 0]
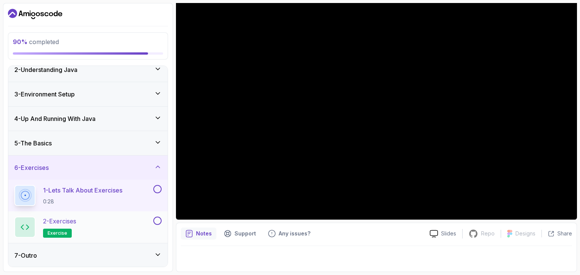
click at [61, 233] on span "exercise" at bounding box center [58, 234] width 20 height 6
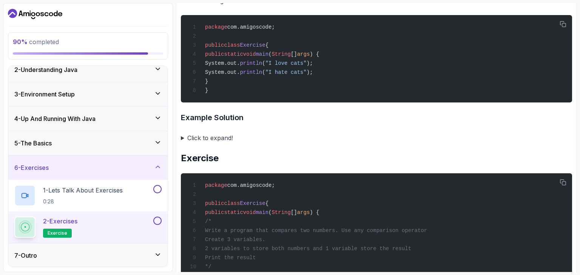
scroll to position [392, 0]
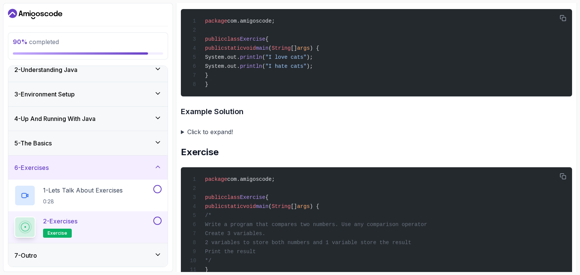
click at [183, 131] on summary "Click to expand!" at bounding box center [376, 132] width 391 height 11
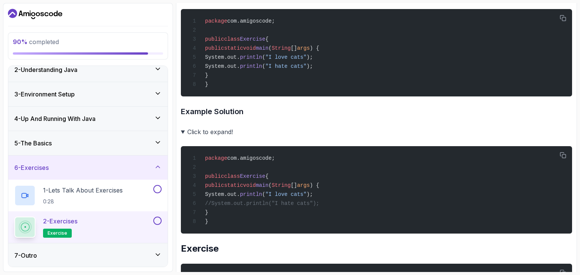
click at [183, 131] on summary "Click to expand!" at bounding box center [376, 132] width 391 height 11
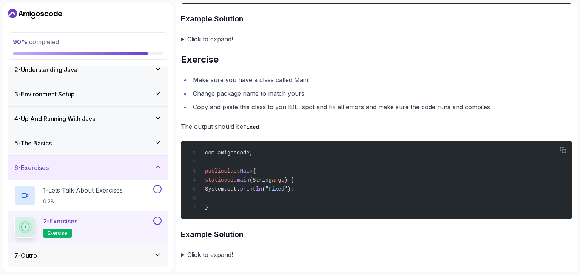
scroll to position [1429, 0]
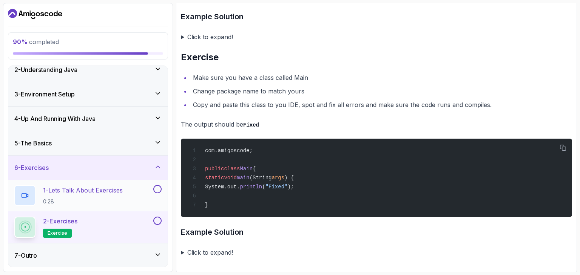
click at [161, 191] on button at bounding box center [157, 189] width 8 height 8
click at [158, 220] on button at bounding box center [157, 221] width 8 height 8
click at [160, 147] on div "5 - The Basics" at bounding box center [87, 143] width 147 height 9
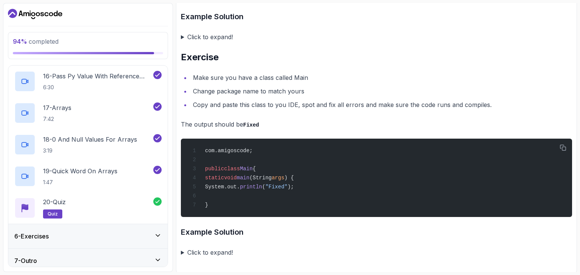
scroll to position [603, 0]
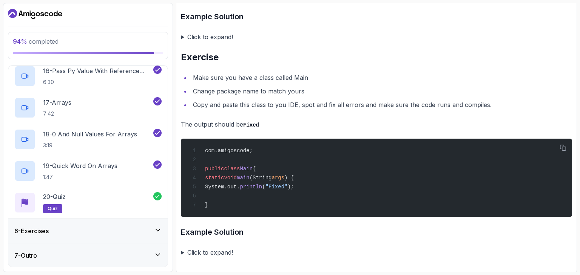
click at [152, 248] on div "7 - Outro" at bounding box center [87, 256] width 159 height 24
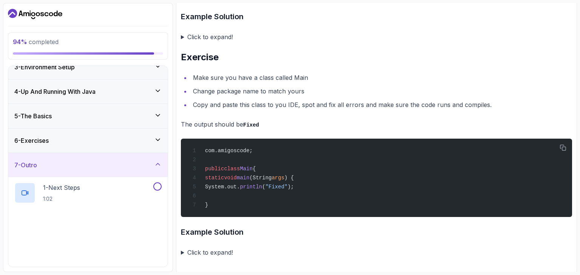
scroll to position [64, 0]
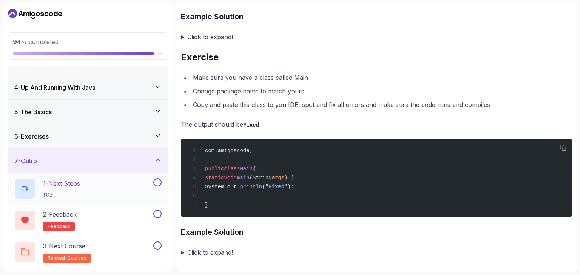
click at [159, 185] on button at bounding box center [157, 183] width 8 height 8
click at [97, 185] on div "1 - Next Steps 1:02" at bounding box center [82, 189] width 137 height 21
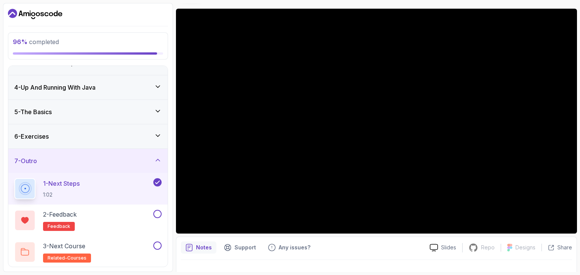
scroll to position [72, 0]
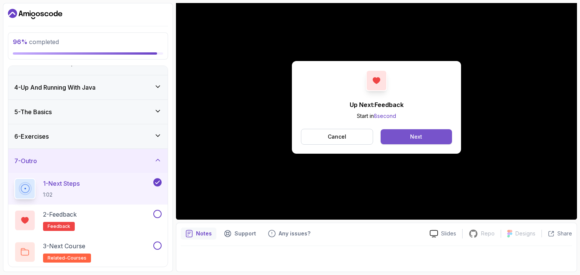
click at [389, 134] on button "Next" at bounding box center [415, 136] width 71 height 15
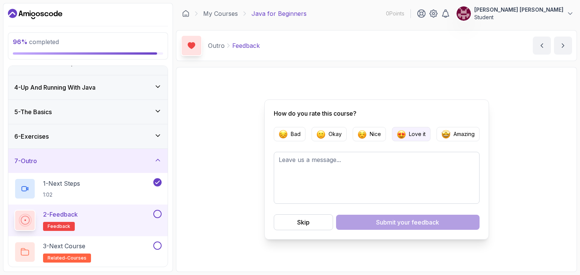
click at [415, 134] on p "Love it" at bounding box center [417, 135] width 17 height 8
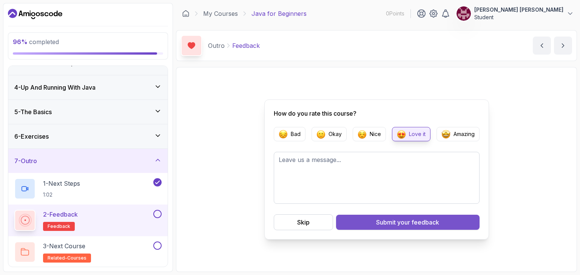
click at [409, 229] on button "Submit your feedback" at bounding box center [407, 222] width 143 height 15
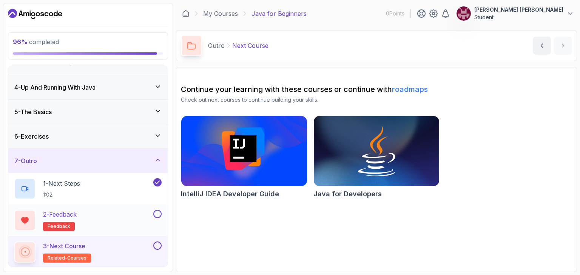
click at [162, 213] on button at bounding box center [157, 214] width 8 height 8
click at [159, 243] on button at bounding box center [157, 246] width 8 height 8
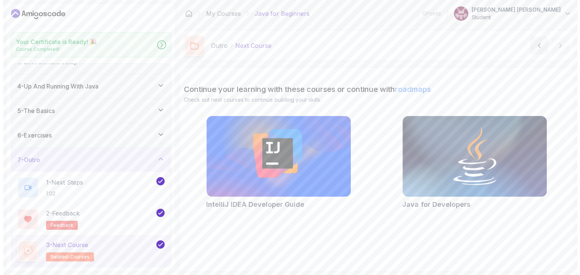
scroll to position [62, 0]
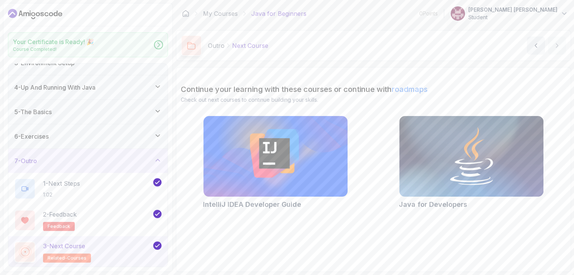
click at [339, 166] on div "Congratulations! You've Completed the Course ! Java for Beginners 100 Points" at bounding box center [287, 120] width 235 height 102
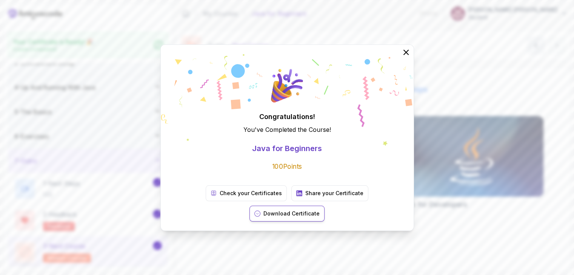
click at [320, 210] on p "Download Certificate" at bounding box center [291, 214] width 56 height 8
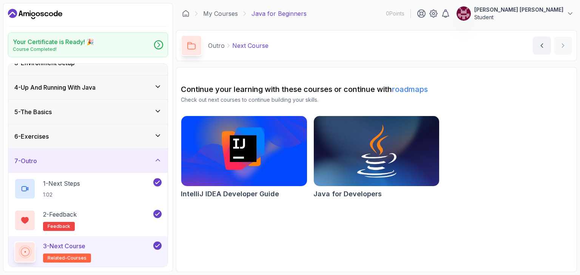
click at [361, 170] on img at bounding box center [376, 151] width 132 height 74
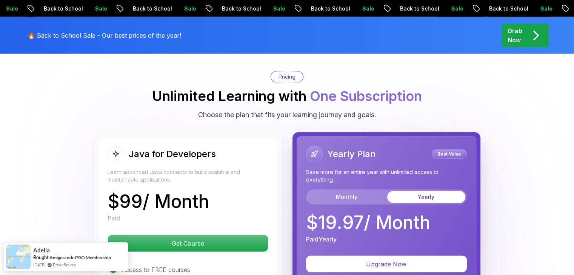
scroll to position [1840, 0]
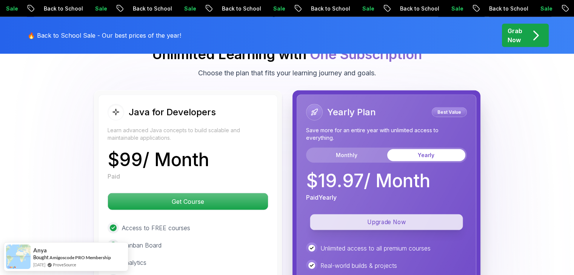
click at [359, 215] on p "Upgrade Now" at bounding box center [386, 223] width 153 height 16
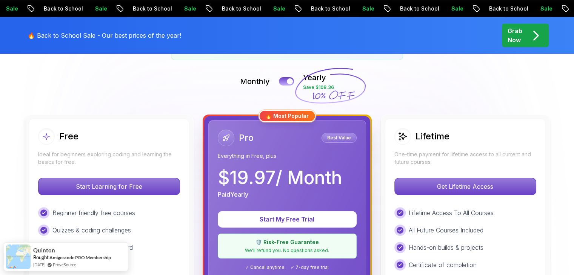
scroll to position [159, 0]
